Goal: Find specific page/section: Find specific page/section

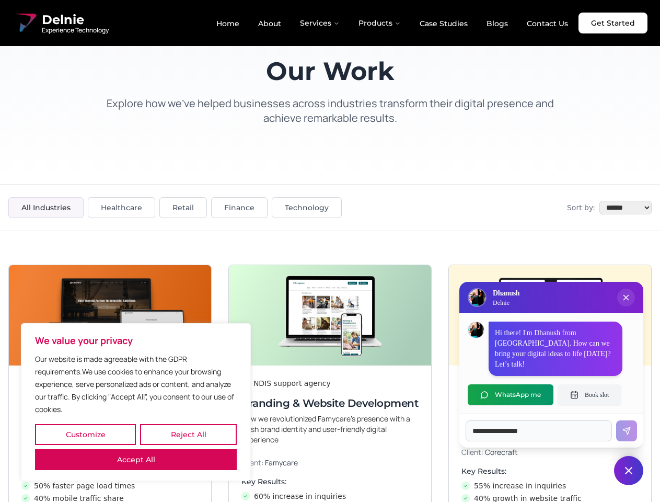
click at [85, 434] on button "Customize" at bounding box center [85, 434] width 101 height 21
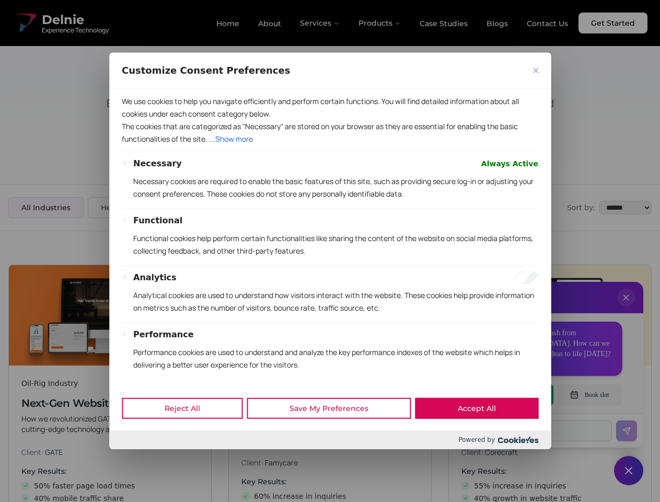
click at [188, 434] on div at bounding box center [330, 251] width 660 height 502
click at [136, 120] on p "We use cookies to help you navigate efficiently and perform certain functions. …" at bounding box center [330, 107] width 417 height 25
click at [330, 251] on div "Functional Functional cookies help perform certain functionalities like sharing…" at bounding box center [335, 239] width 405 height 51
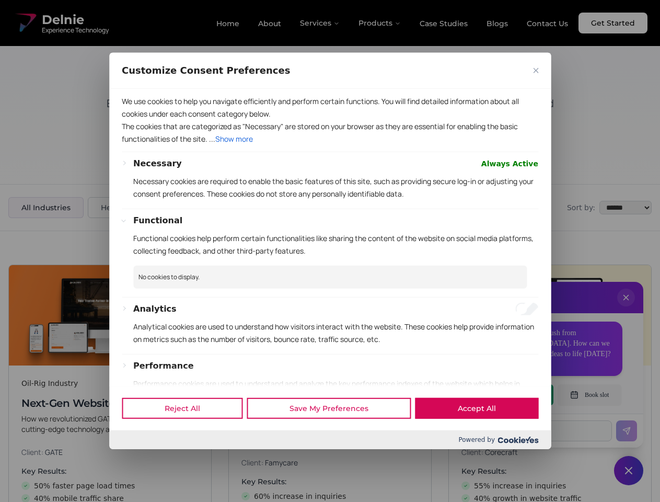
click at [626, 308] on div at bounding box center [330, 251] width 660 height 502
click at [511, 395] on div "Reject All Save My Preferences Accept All" at bounding box center [330, 408] width 442 height 44
click at [590, 395] on div at bounding box center [330, 251] width 660 height 502
click at [629, 470] on div at bounding box center [330, 251] width 660 height 502
click at [320, 23] on div at bounding box center [330, 251] width 660 height 502
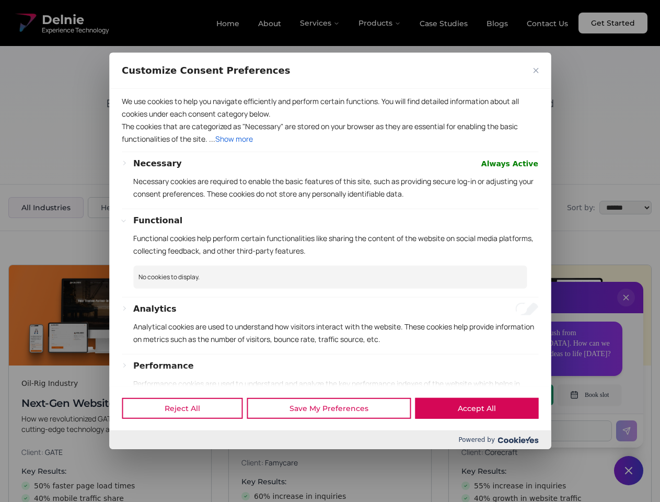
click at [380, 23] on div at bounding box center [330, 251] width 660 height 502
